Goal: Find specific page/section: Find specific page/section

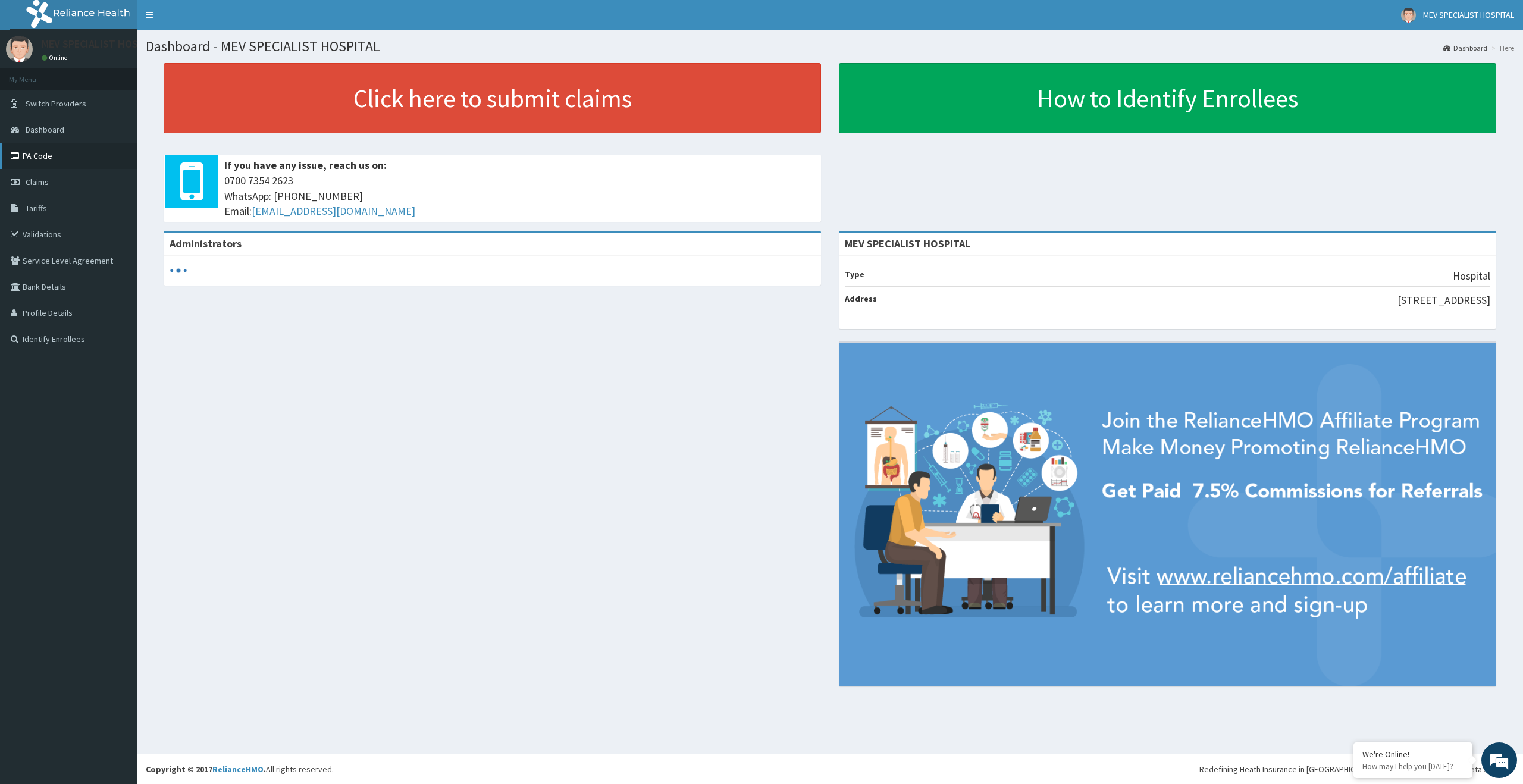
click at [43, 151] on link "PA Code" at bounding box center [69, 156] width 137 height 26
click at [52, 154] on link "PA Code" at bounding box center [69, 156] width 137 height 26
